Goal: Task Accomplishment & Management: Complete application form

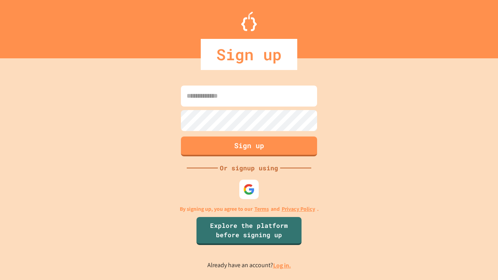
click at [282, 265] on link "Log in." at bounding box center [282, 265] width 18 height 8
